Goal: Information Seeking & Learning: Learn about a topic

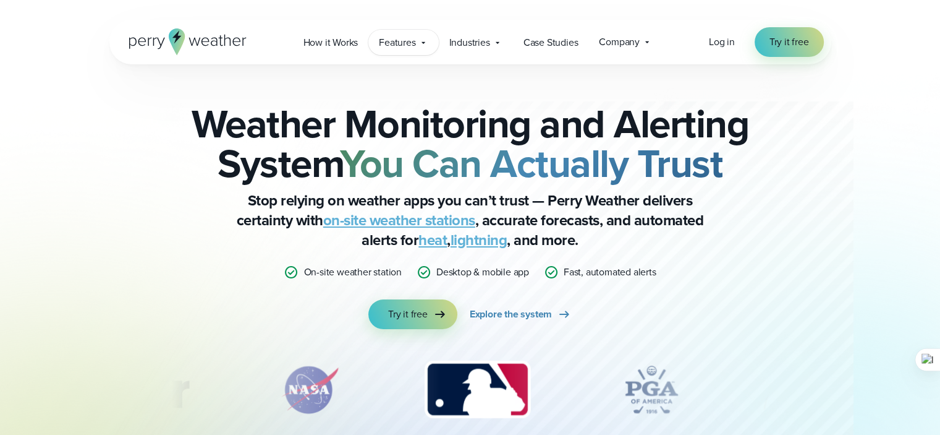
click at [414, 44] on span "Features" at bounding box center [397, 42] width 36 height 15
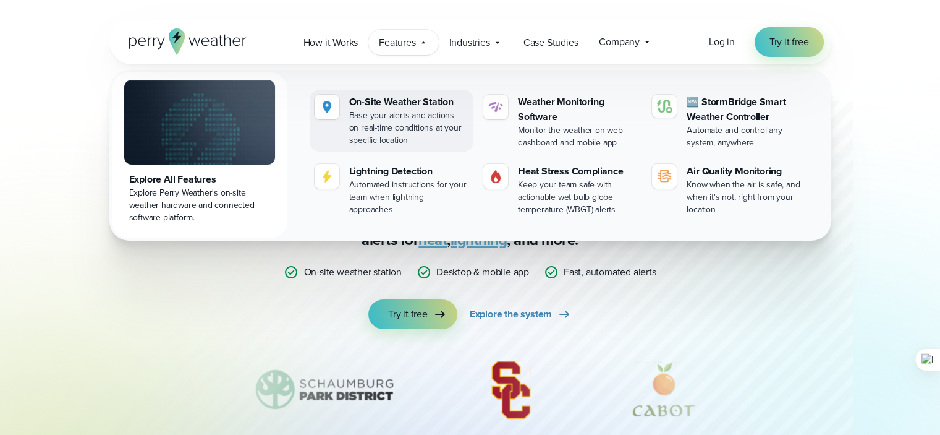
click at [426, 104] on div "On-Site Weather Station" at bounding box center [408, 102] width 119 height 15
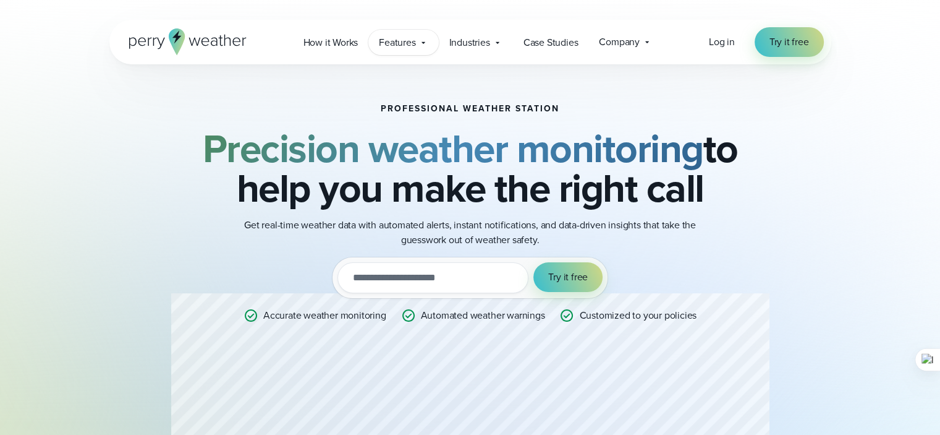
click at [396, 39] on span "Features" at bounding box center [397, 42] width 36 height 15
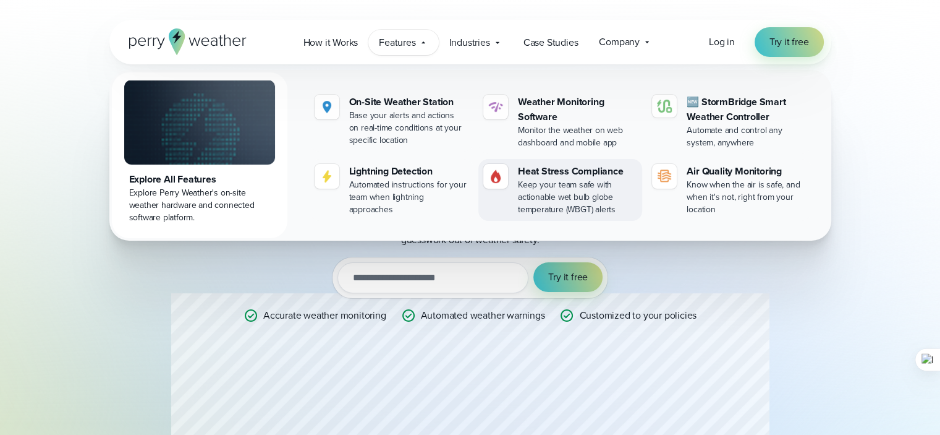
click at [535, 168] on div "Heat Stress Compliance" at bounding box center [577, 171] width 119 height 15
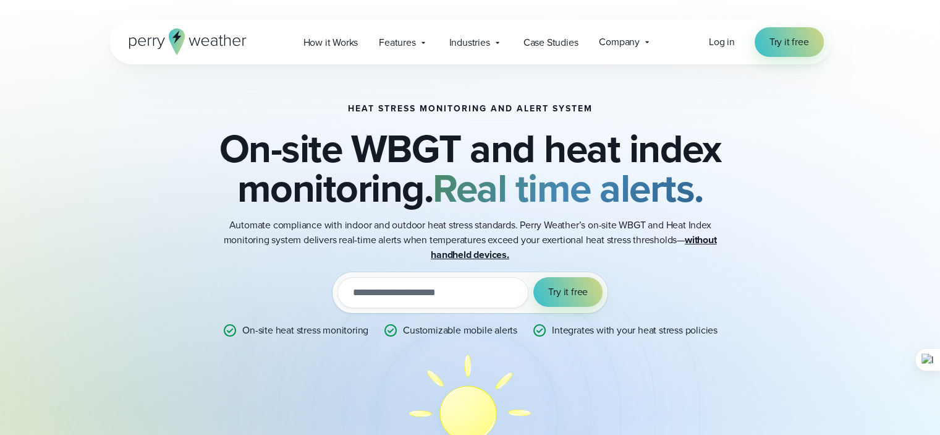
click at [138, 37] on icon at bounding box center [187, 41] width 117 height 27
